Goal: Task Accomplishment & Management: Complete application form

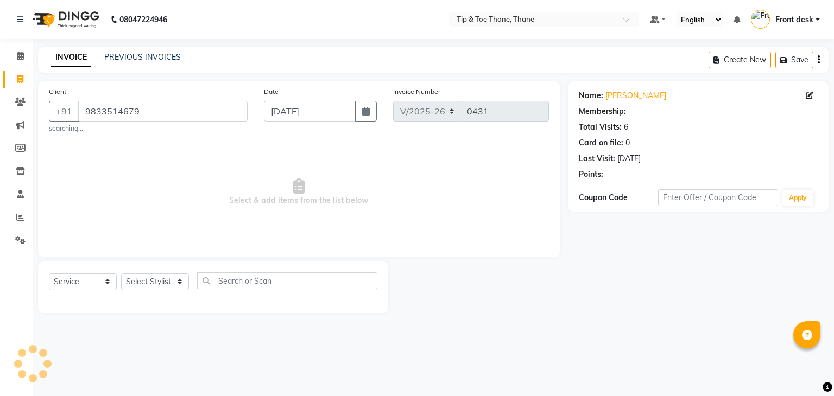
select select "5603"
select select "service"
click at [171, 286] on select "Select Stylist [PERSON_NAME] Front desk General Hemant [PERSON_NAME] Pooja Pooj…" at bounding box center [155, 282] width 68 height 17
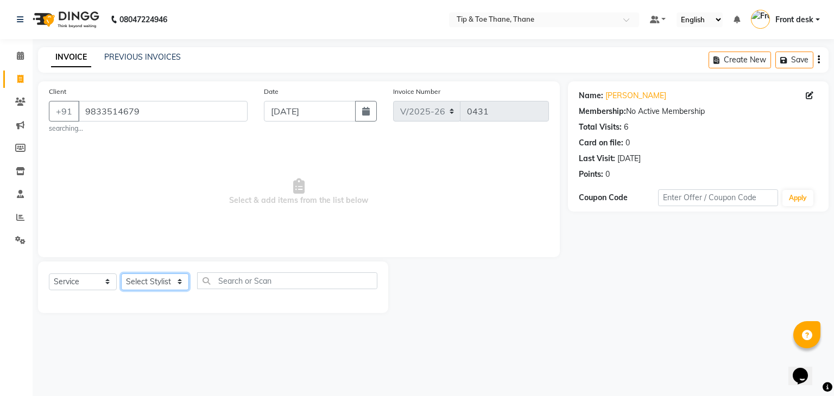
select select "50187"
click at [121, 274] on select "Select Stylist [PERSON_NAME] Front desk General Hemant [PERSON_NAME] Pooja Pooj…" at bounding box center [155, 282] width 68 height 17
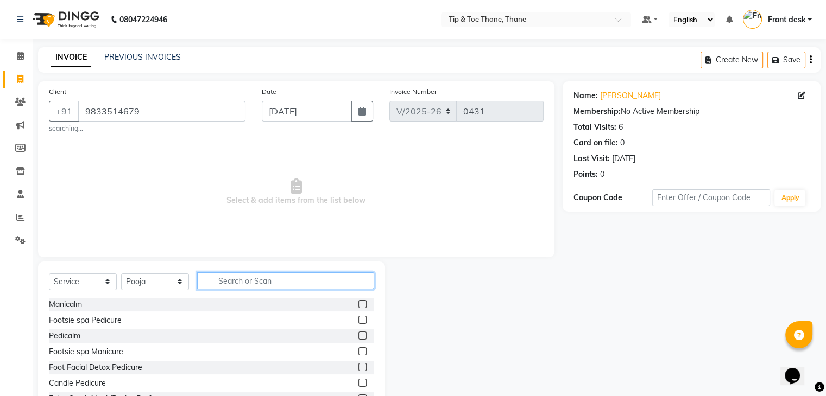
click at [271, 280] on input "text" at bounding box center [285, 281] width 177 height 17
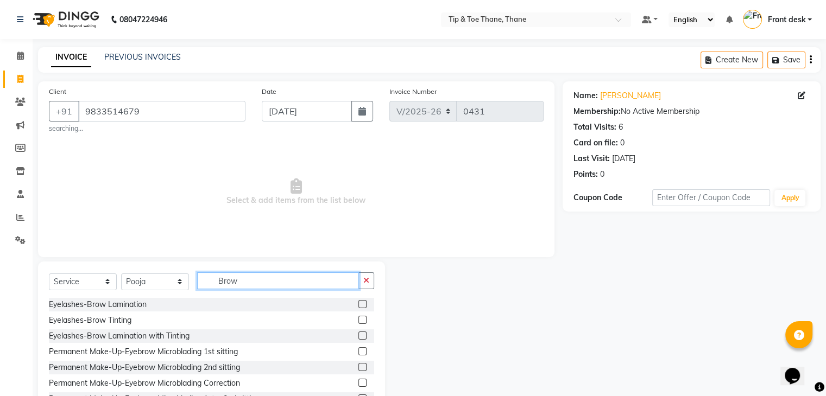
type input "Brow"
click at [359, 320] on div at bounding box center [366, 321] width 16 height 14
click at [358, 322] on label at bounding box center [362, 320] width 8 height 8
click at [358, 322] on input "checkbox" at bounding box center [361, 320] width 7 height 7
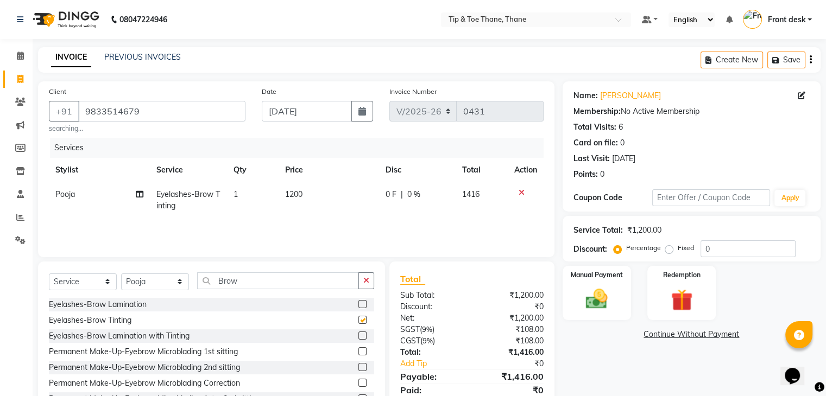
checkbox input "false"
click at [314, 202] on td "1200" at bounding box center [329, 200] width 100 height 36
select select "50187"
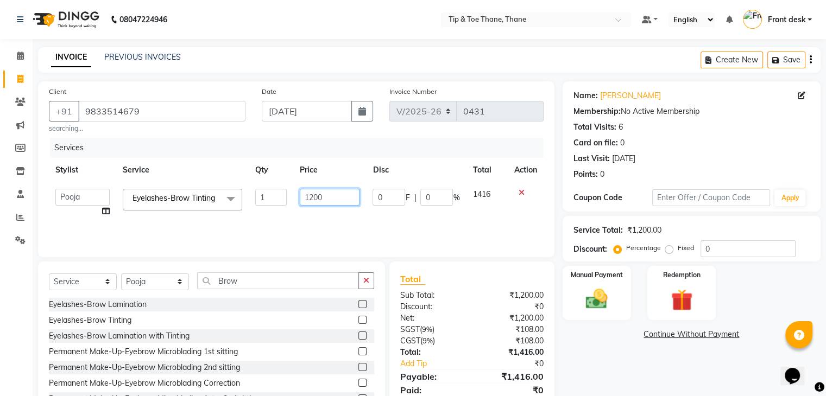
drag, startPoint x: 322, startPoint y: 192, endPoint x: 222, endPoint y: 170, distance: 103.3
click at [222, 170] on table "Stylist Service Qty Price Disc Total Action [PERSON_NAME] Front desk General He…" at bounding box center [296, 191] width 495 height 66
type input "1000"
click at [408, 153] on div "Services" at bounding box center [301, 148] width 502 height 20
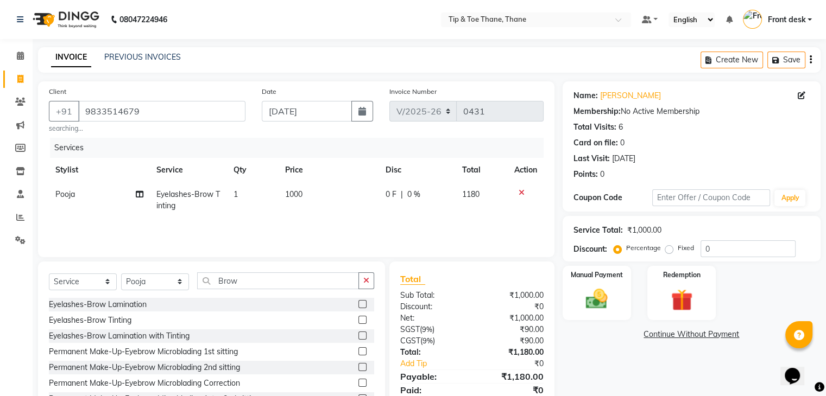
click at [559, 358] on div "Total Sub Total: ₹1,000.00 Discount: ₹0 Net: ₹1,000.00 SGST ( 9% ) ₹90.00 CGST …" at bounding box center [474, 342] width 178 height 160
click at [601, 297] on img at bounding box center [596, 300] width 36 height 26
click at [660, 332] on span "GPay" at bounding box center [652, 335] width 22 height 12
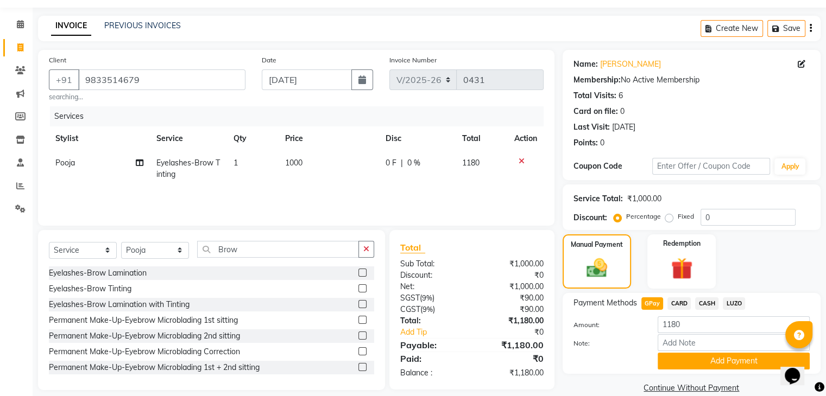
scroll to position [48, 0]
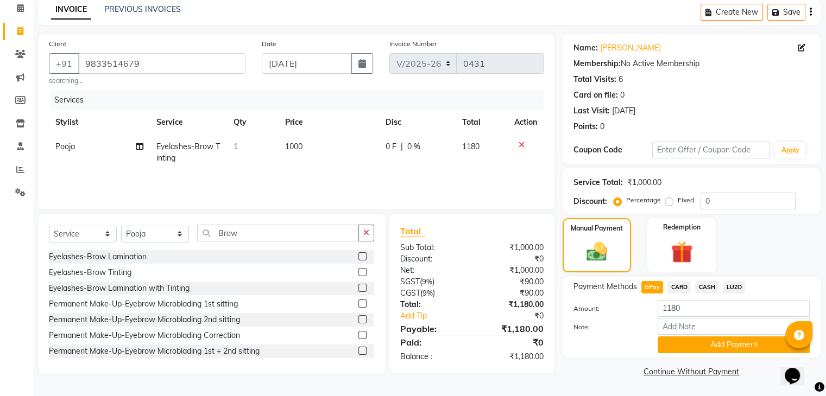
click at [674, 344] on button "Add Payment" at bounding box center [733, 345] width 152 height 17
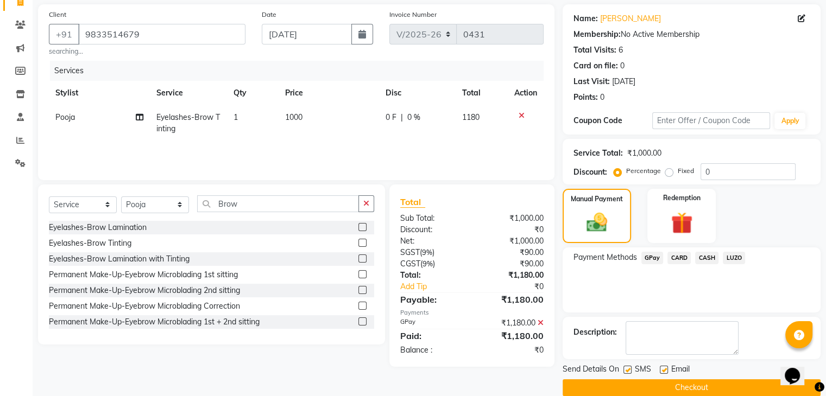
scroll to position [93, 0]
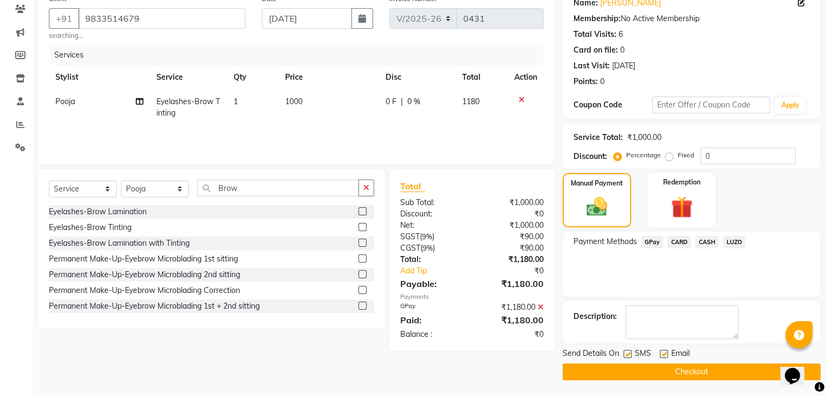
click at [666, 353] on label at bounding box center [664, 354] width 8 height 8
click at [666, 353] on input "checkbox" at bounding box center [663, 354] width 7 height 7
checkbox input "false"
click at [661, 364] on button "Checkout" at bounding box center [691, 372] width 258 height 17
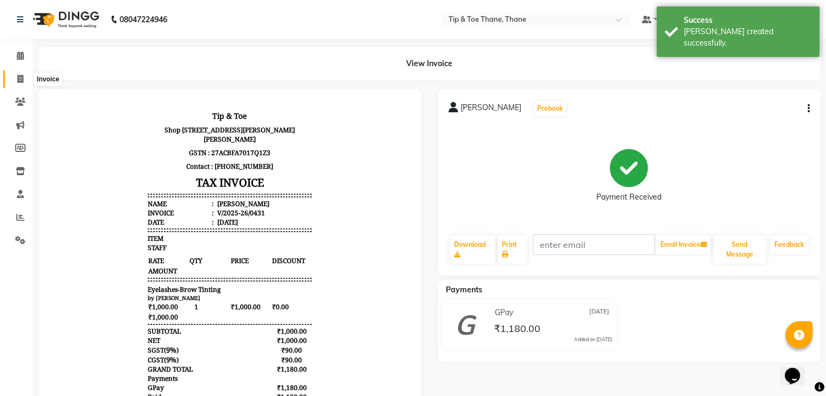
drag, startPoint x: 16, startPoint y: 73, endPoint x: 282, endPoint y: 4, distance: 274.1
click at [17, 73] on span at bounding box center [20, 79] width 19 height 12
select select "service"
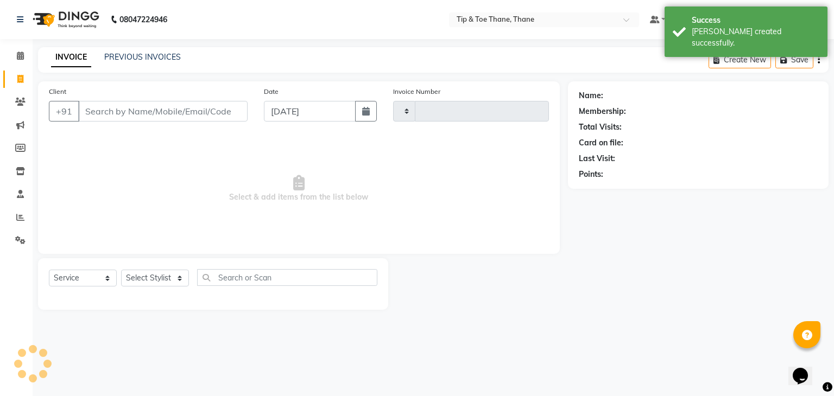
type input "0432"
select select "5603"
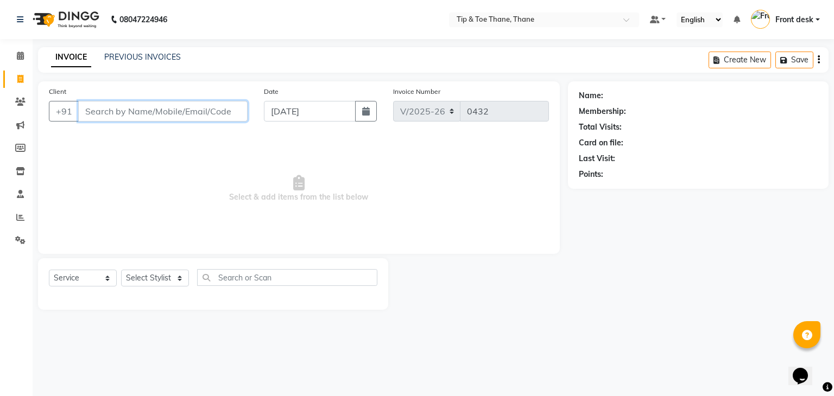
click at [139, 113] on input "Client" at bounding box center [162, 111] width 169 height 21
paste input "9967622834"
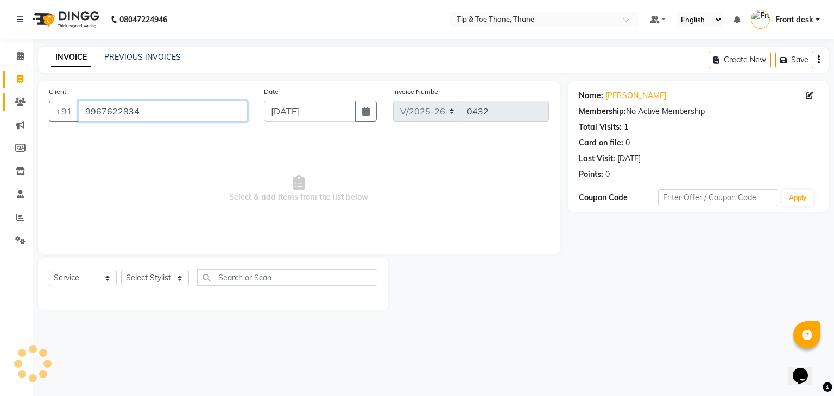
drag, startPoint x: 160, startPoint y: 118, endPoint x: 9, endPoint y: 98, distance: 152.8
click at [9, 98] on app-home "08047224946 Select Location × Tip & Toe Thane, Thane Default Panel My Panel Eng…" at bounding box center [417, 163] width 834 height 326
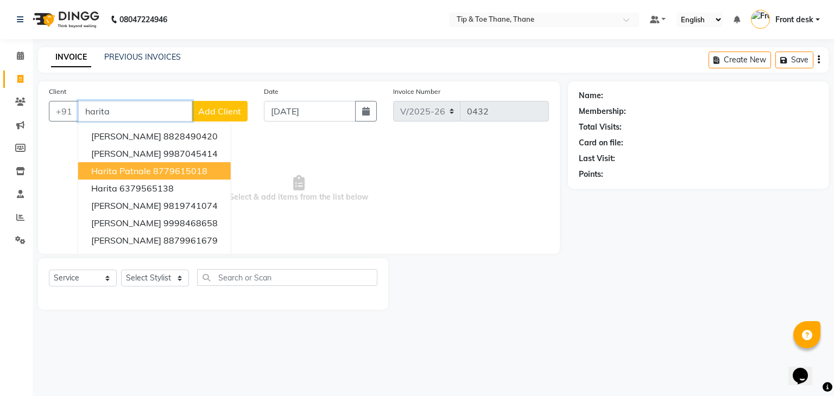
click at [153, 170] on ngb-highlight "8779615018" at bounding box center [180, 171] width 54 height 11
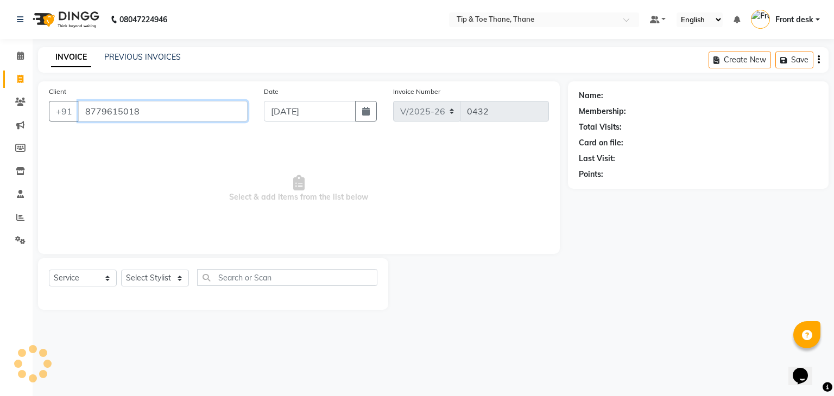
type input "8779615018"
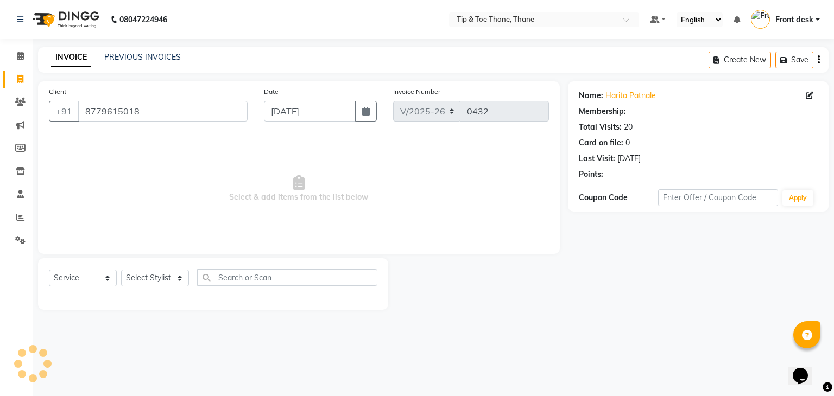
drag, startPoint x: 157, startPoint y: 98, endPoint x: 113, endPoint y: 110, distance: 45.6
click at [82, 105] on div "Client [PHONE_NUMBER]" at bounding box center [148, 108] width 215 height 45
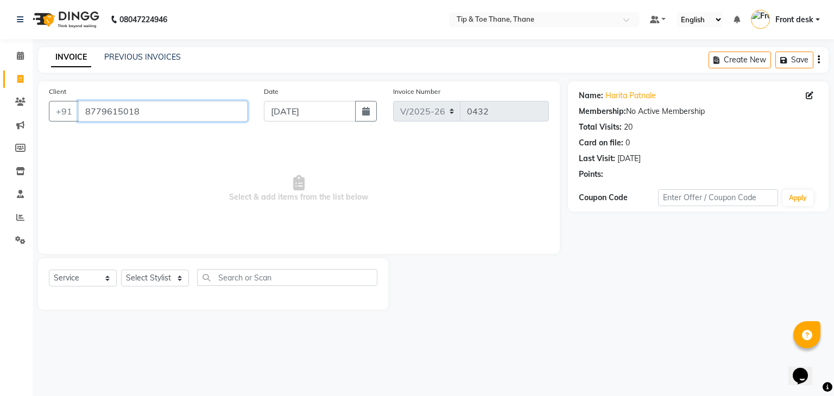
drag, startPoint x: 164, startPoint y: 110, endPoint x: 0, endPoint y: 95, distance: 165.1
click at [0, 95] on app-home "08047224946 Select Location × Tip & Toe Thane, Thane Default Panel My Panel Eng…" at bounding box center [417, 163] width 834 height 326
